Goal: Find contact information: Find contact information

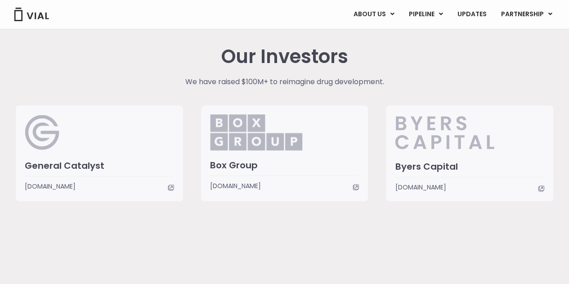
scroll to position [1809, 0]
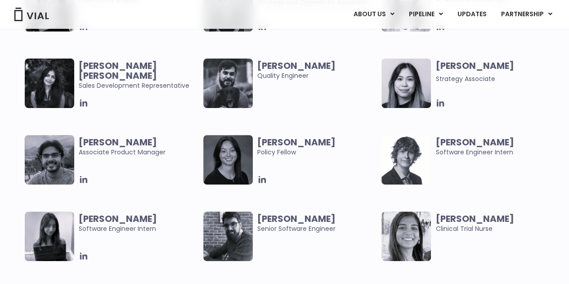
click at [153, 153] on span "[PERSON_NAME] Associate Product Manager" at bounding box center [139, 147] width 120 height 20
click at [153, 149] on span "[PERSON_NAME] Associate Product Manager" at bounding box center [139, 147] width 120 height 20
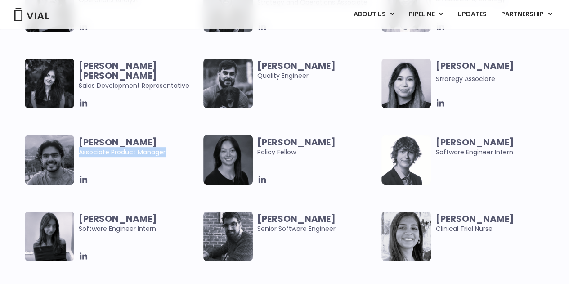
click at [153, 149] on span "[PERSON_NAME] Associate Product Manager" at bounding box center [139, 147] width 120 height 20
click at [143, 155] on span "[PERSON_NAME] Associate Product Manager" at bounding box center [139, 147] width 120 height 20
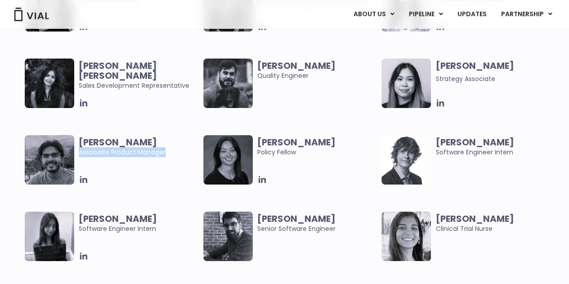
click at [130, 153] on span "[PERSON_NAME] Associate Product Manager" at bounding box center [139, 147] width 120 height 20
click at [130, 152] on span "[PERSON_NAME] Associate Product Manager" at bounding box center [139, 147] width 120 height 20
